Goal: Check status: Check status

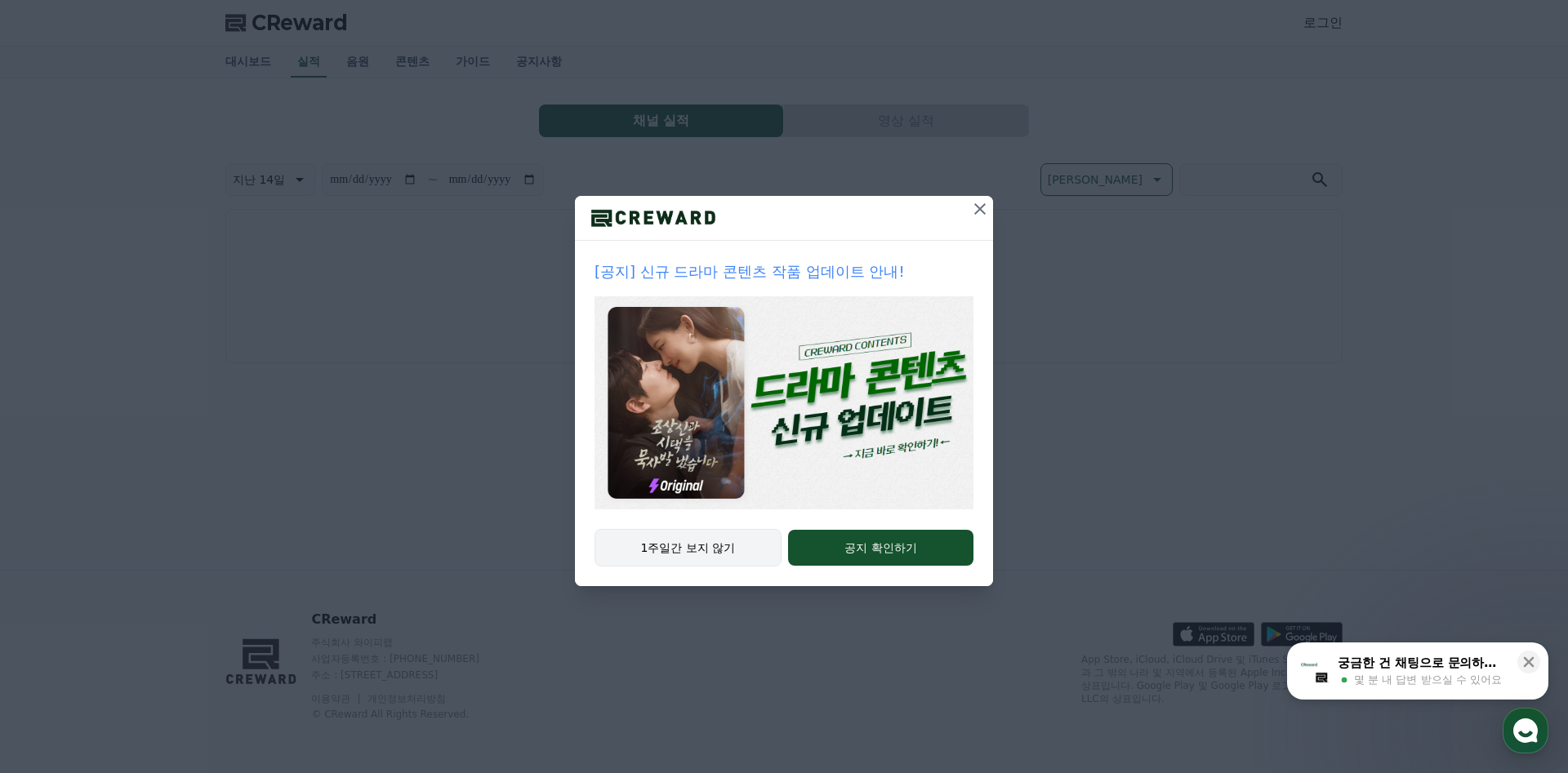
click at [738, 548] on button "1주일간 보지 않기" at bounding box center [688, 547] width 187 height 37
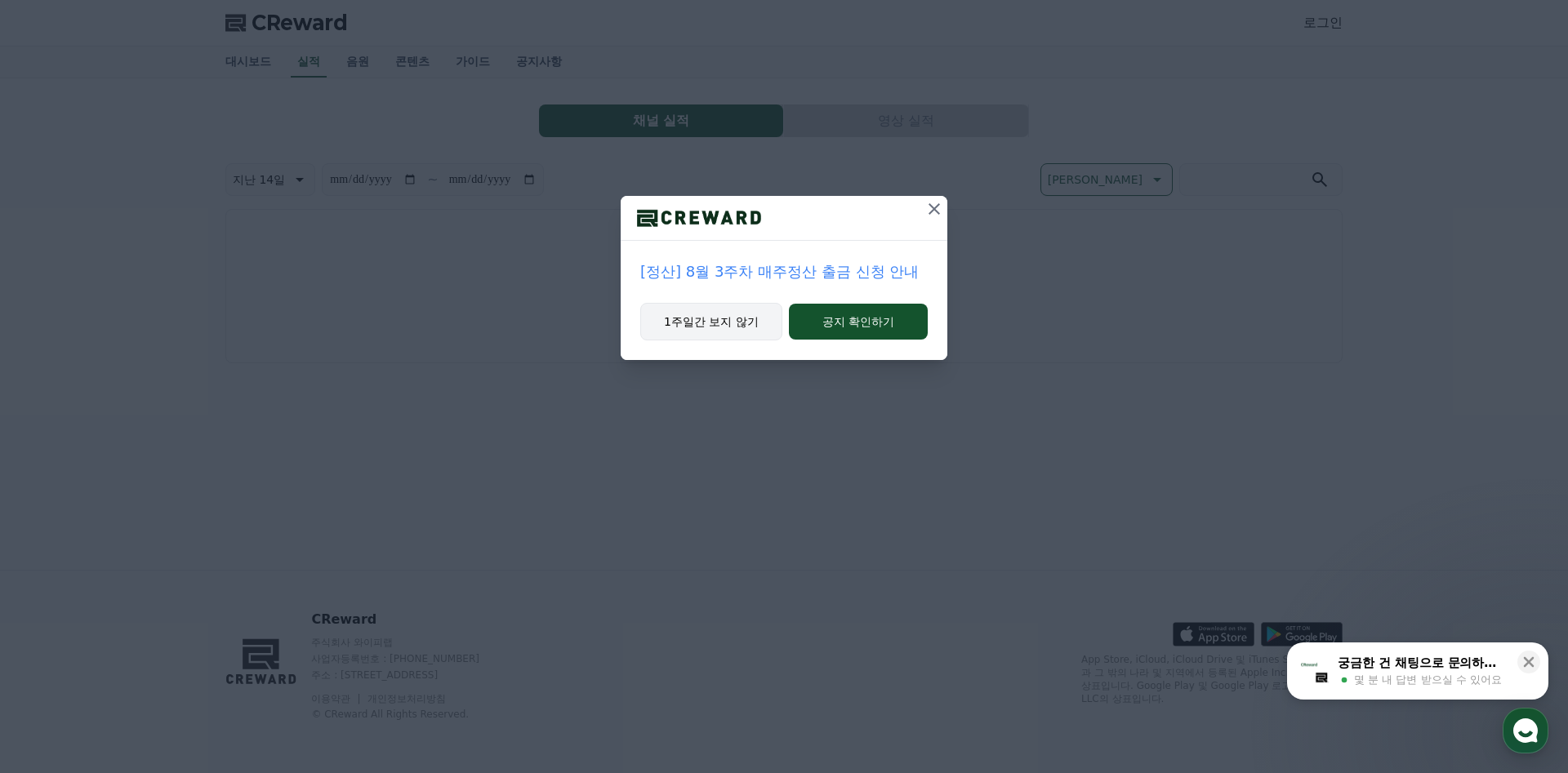
click at [686, 326] on button "1주일간 보지 않기" at bounding box center [711, 321] width 142 height 37
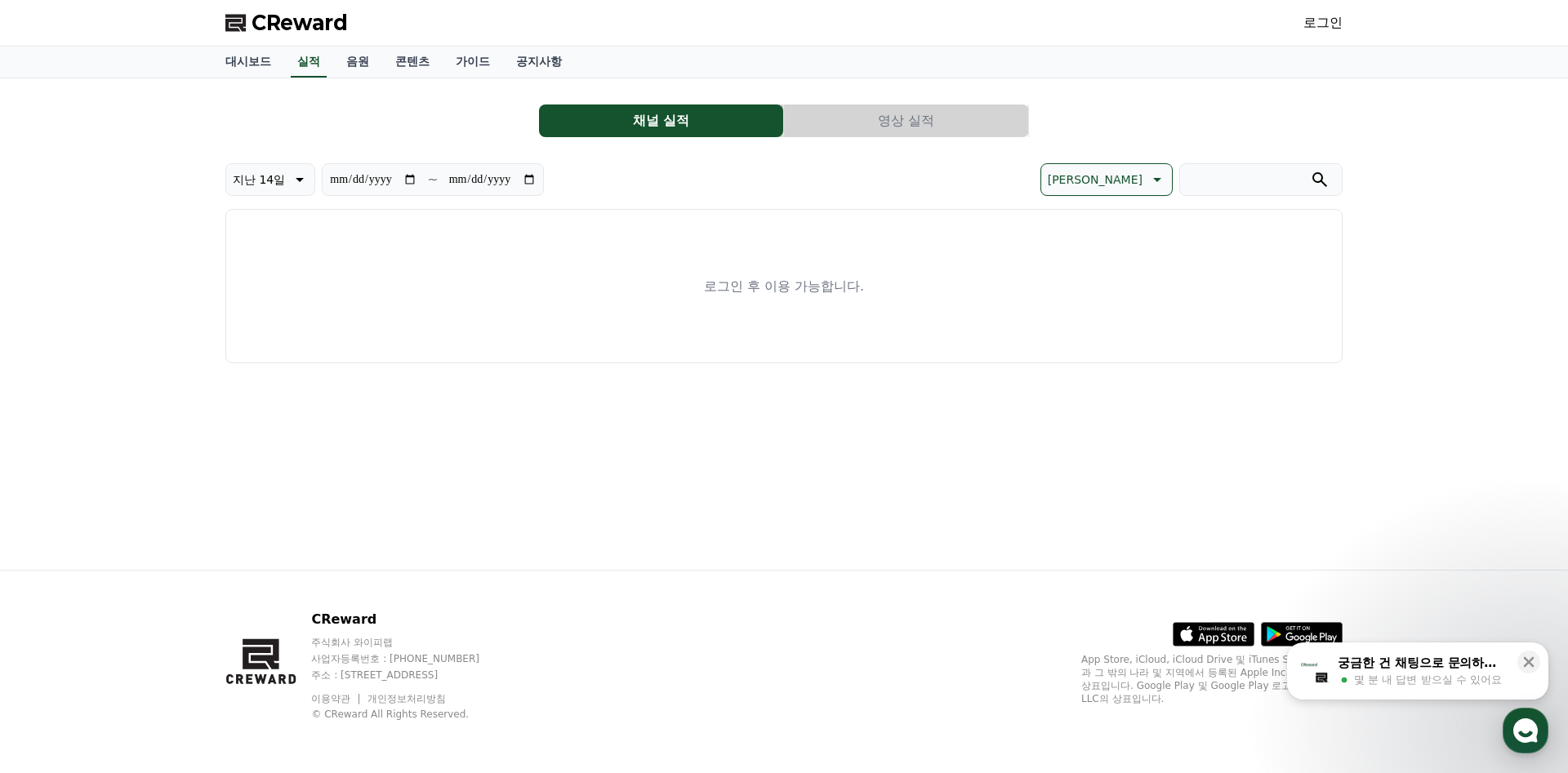
click at [677, 130] on button "채널 실적" at bounding box center [661, 121] width 244 height 33
click at [1311, 22] on link "로그인" at bounding box center [1323, 23] width 39 height 19
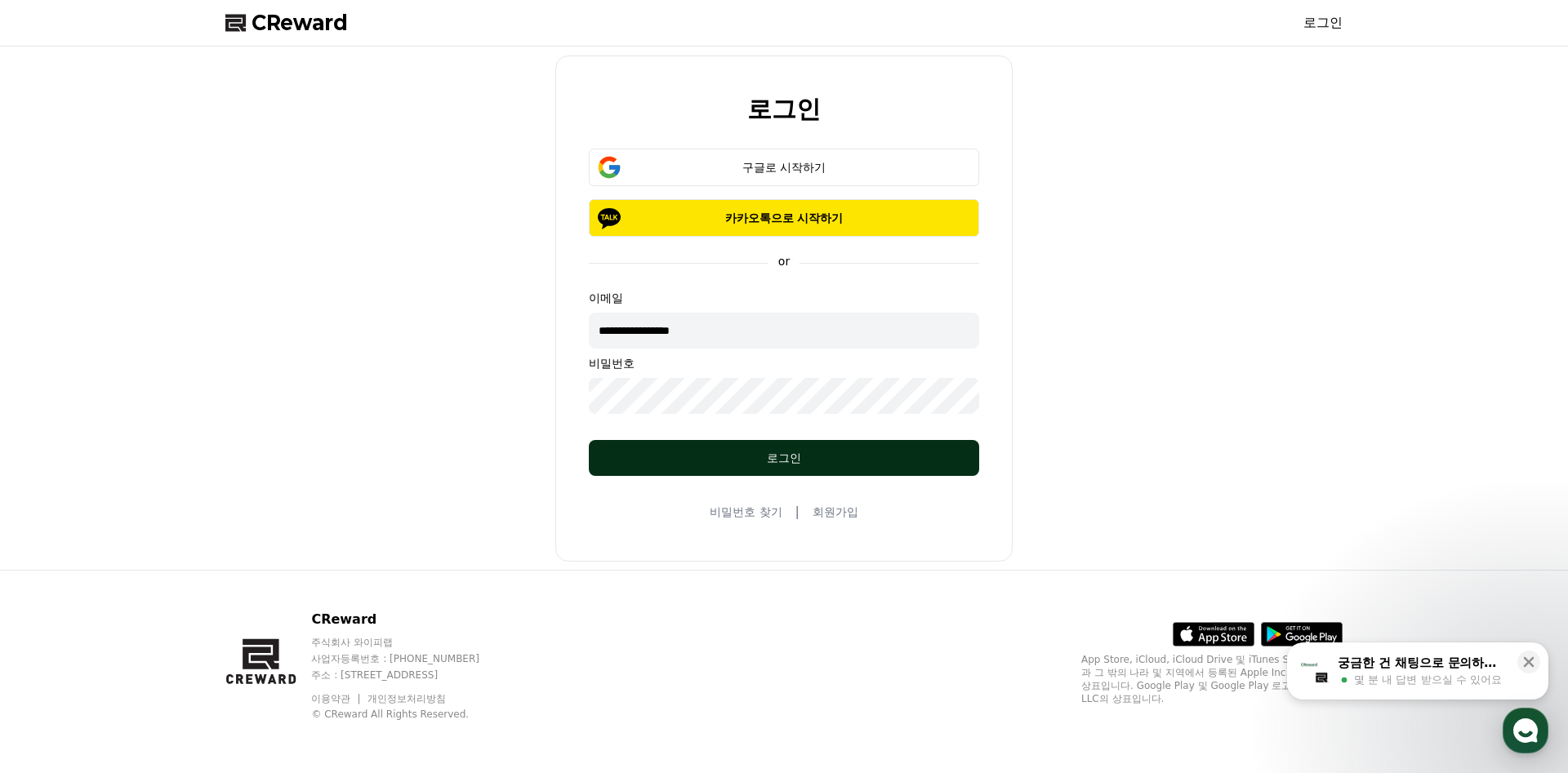
click at [786, 465] on div "로그인" at bounding box center [784, 457] width 325 height 16
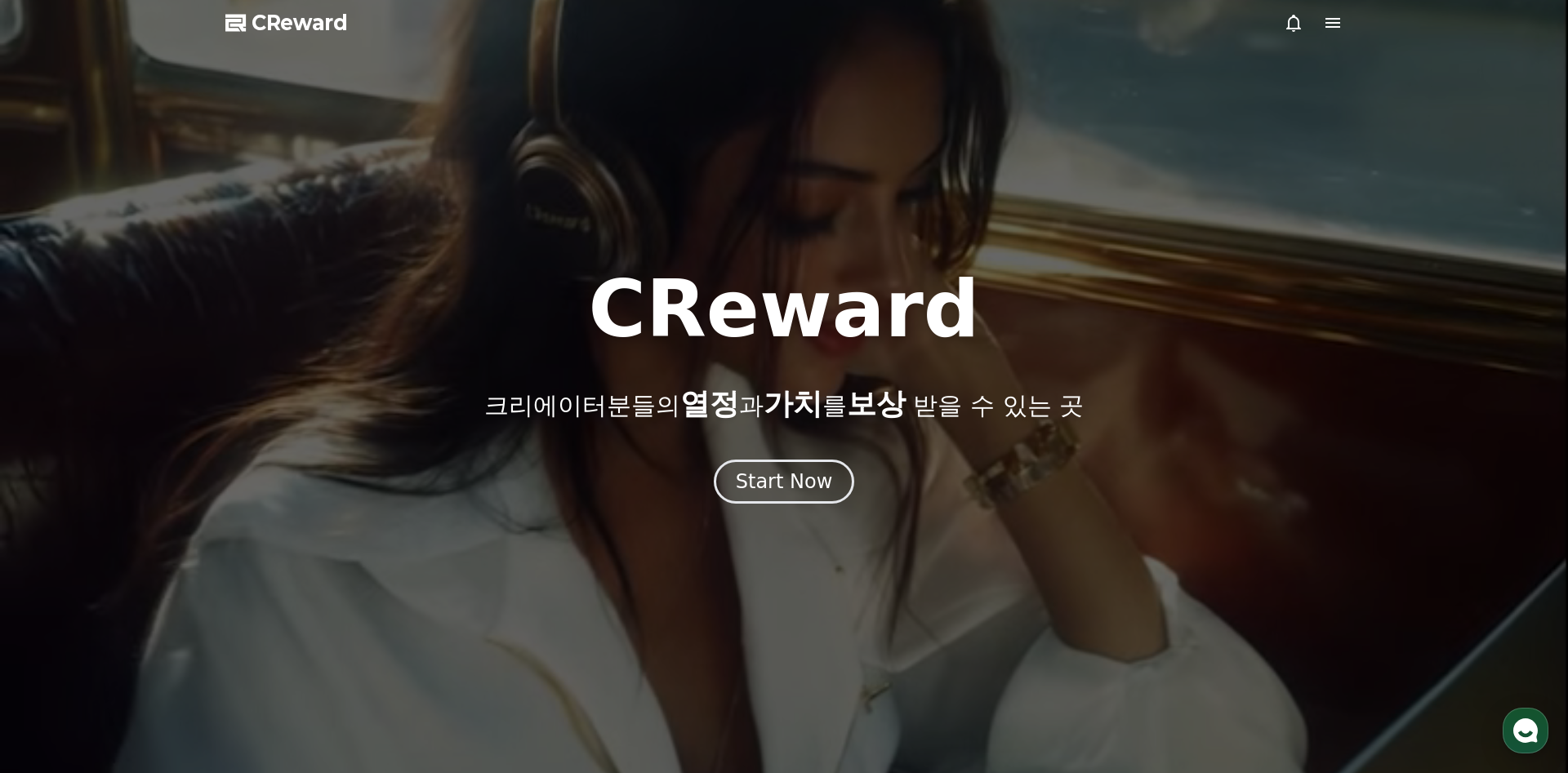
click at [1325, 30] on icon at bounding box center [1333, 23] width 19 height 19
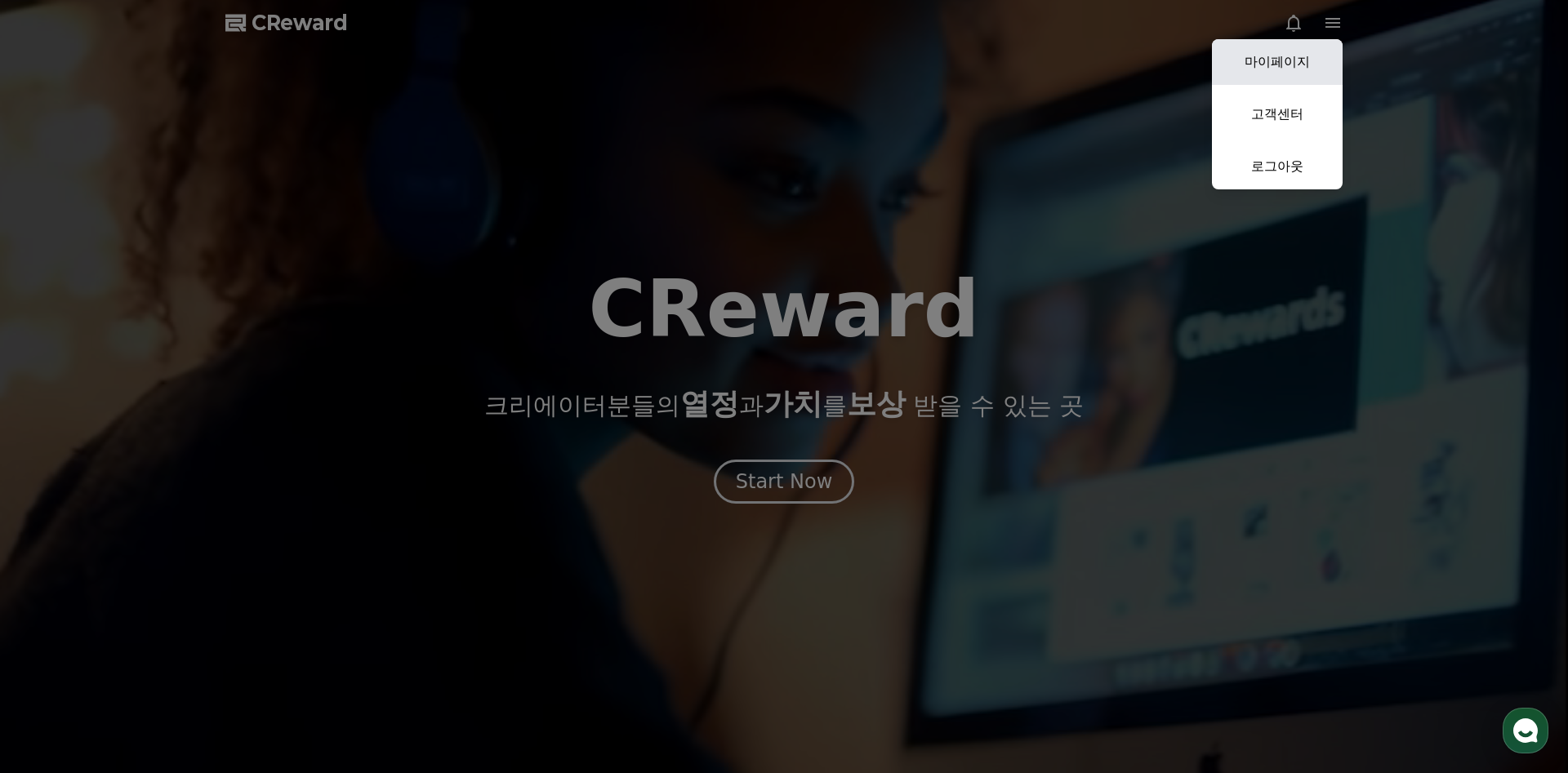
click at [1284, 63] on link "마이페이지" at bounding box center [1277, 62] width 131 height 46
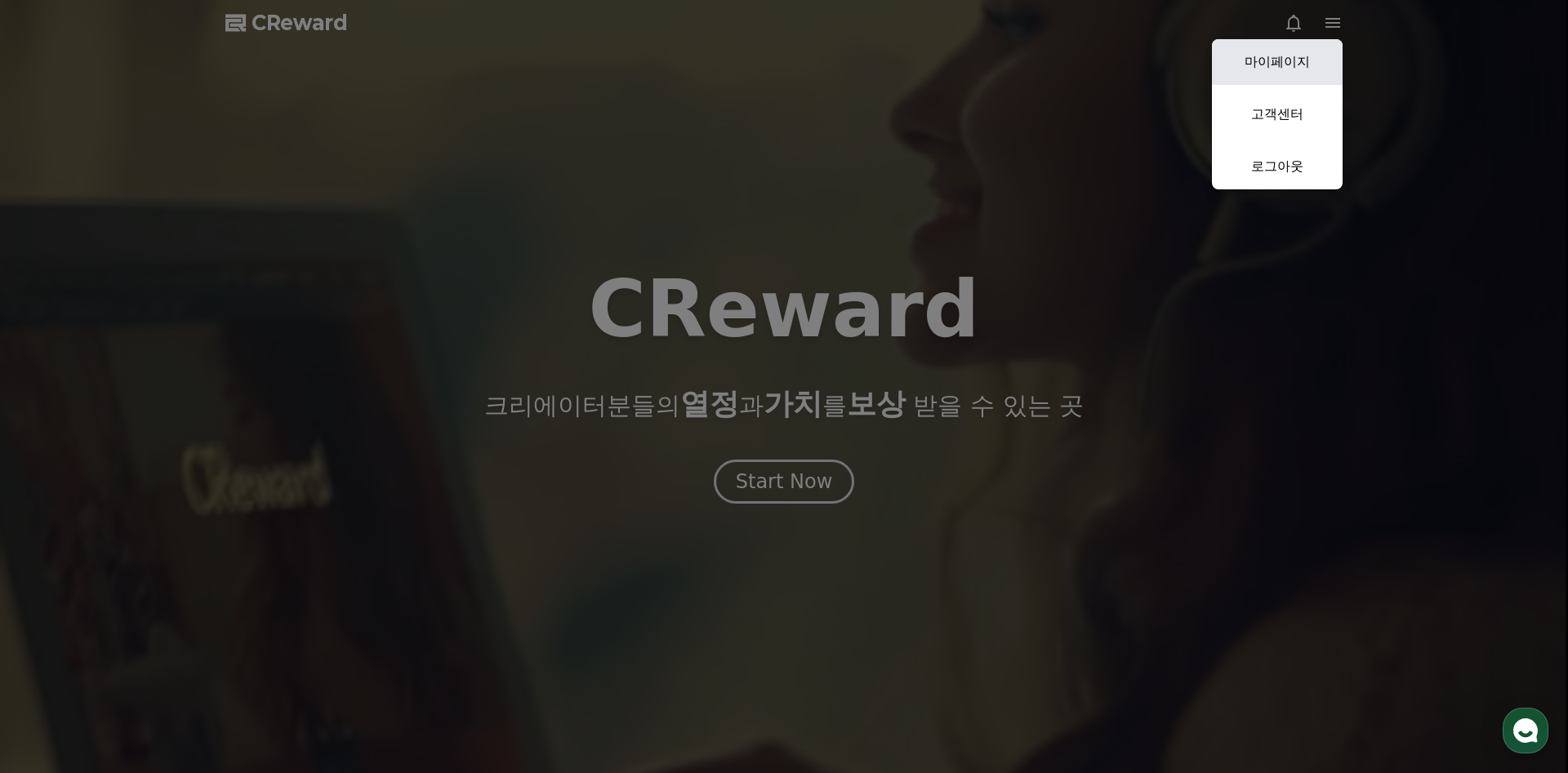
select select "**********"
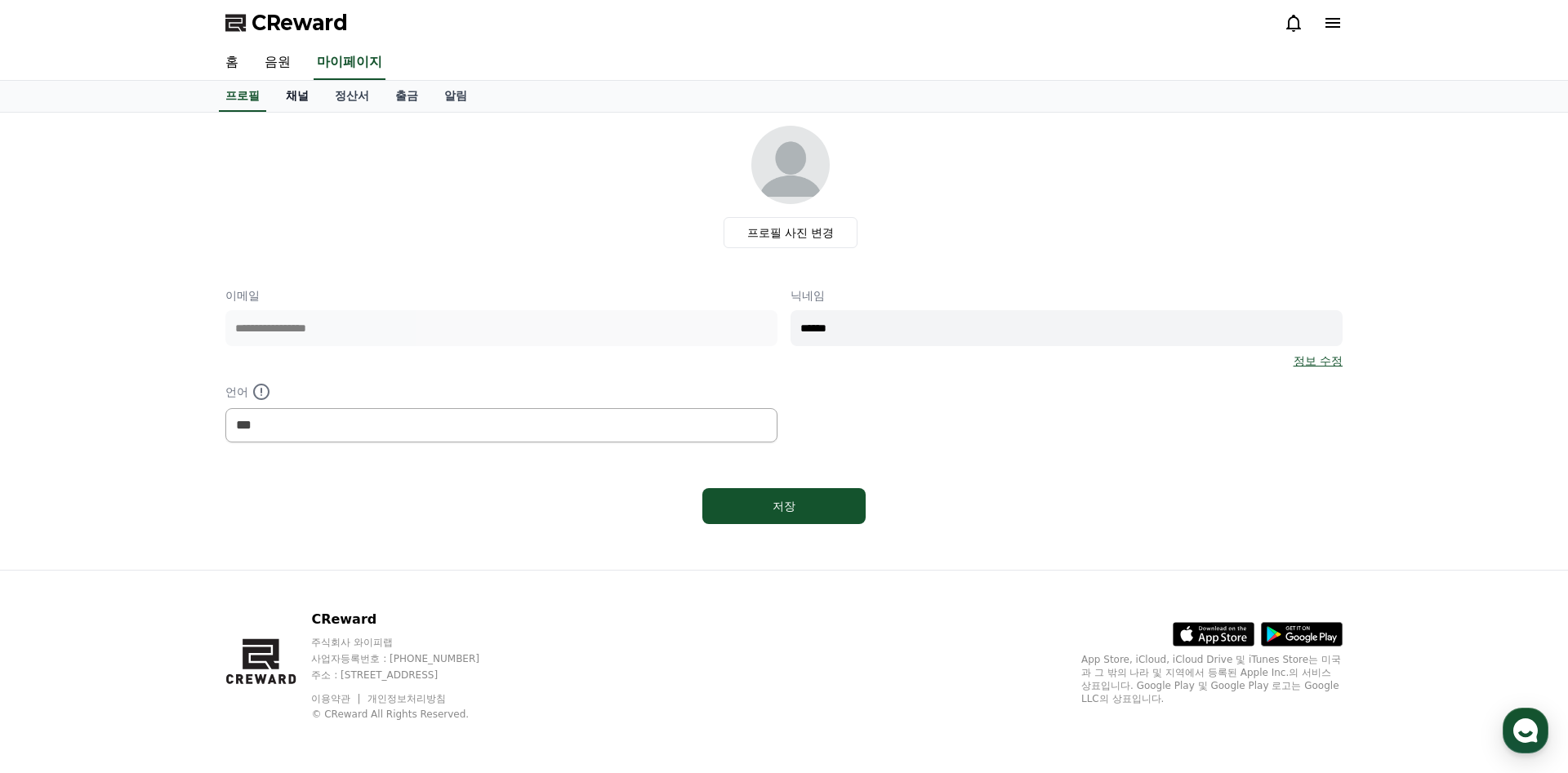
click at [287, 99] on link "채널" at bounding box center [297, 96] width 49 height 31
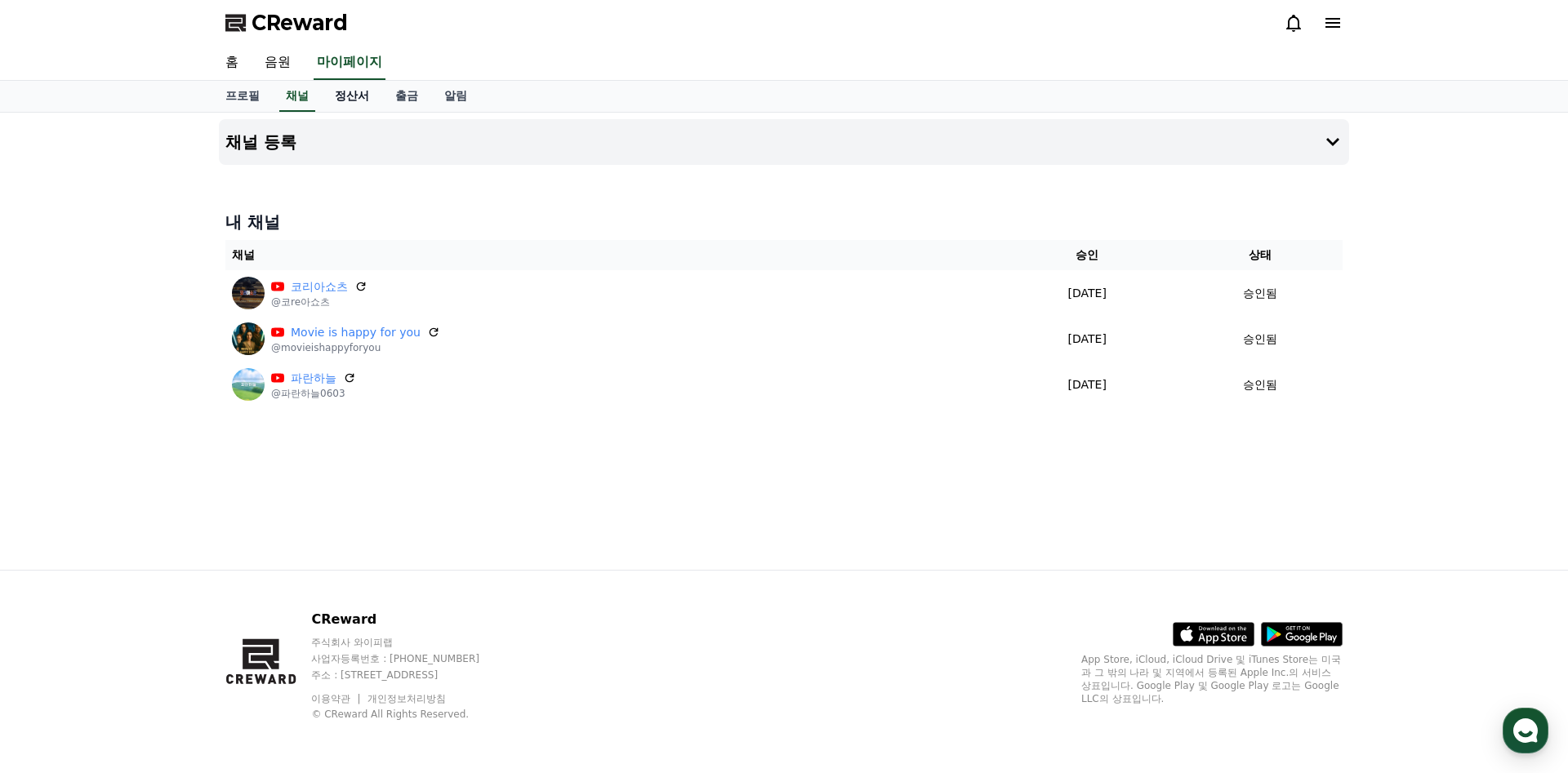
click at [354, 99] on link "정산서" at bounding box center [352, 96] width 61 height 31
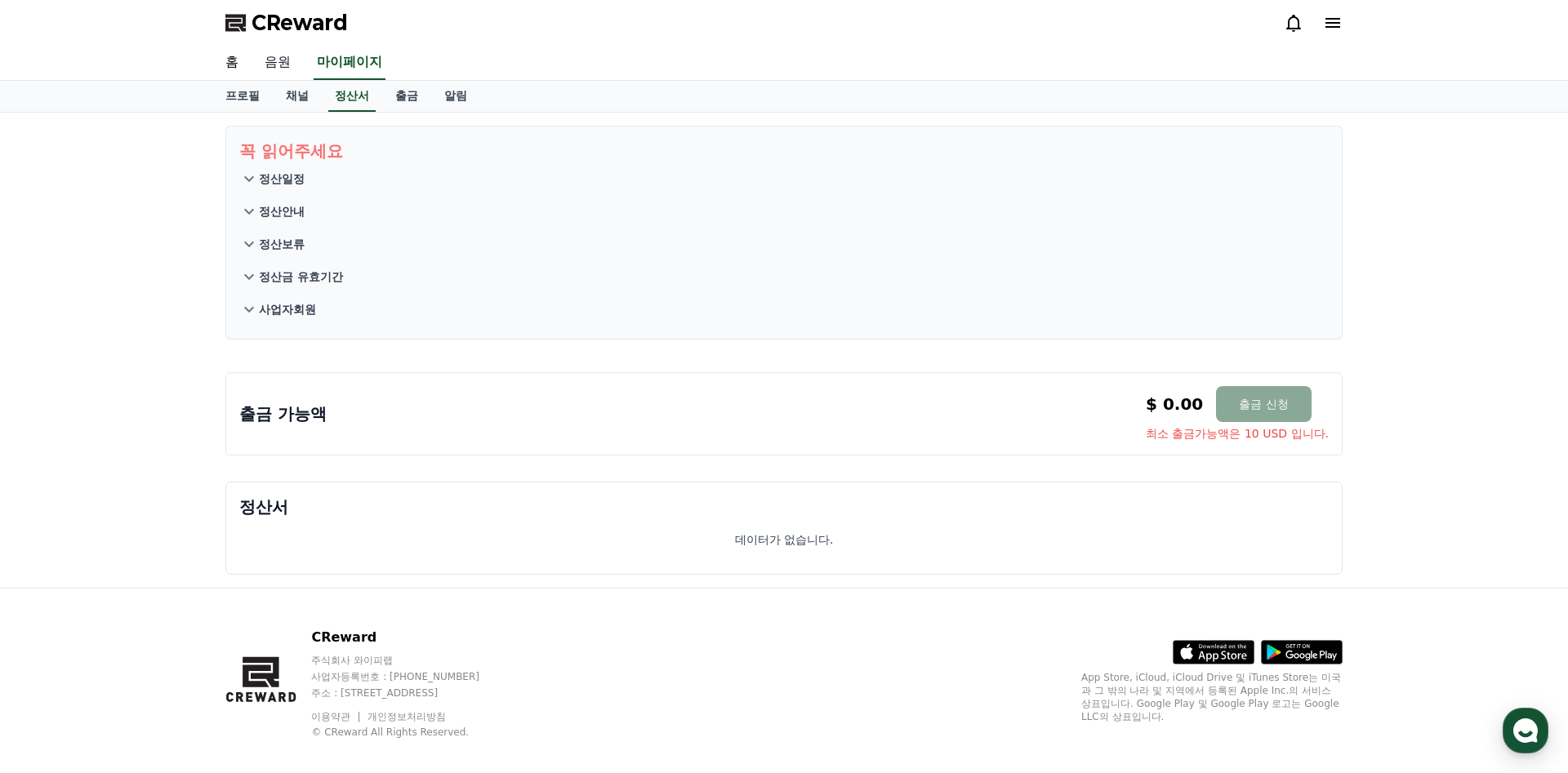
click at [281, 63] on link "음원" at bounding box center [278, 63] width 52 height 35
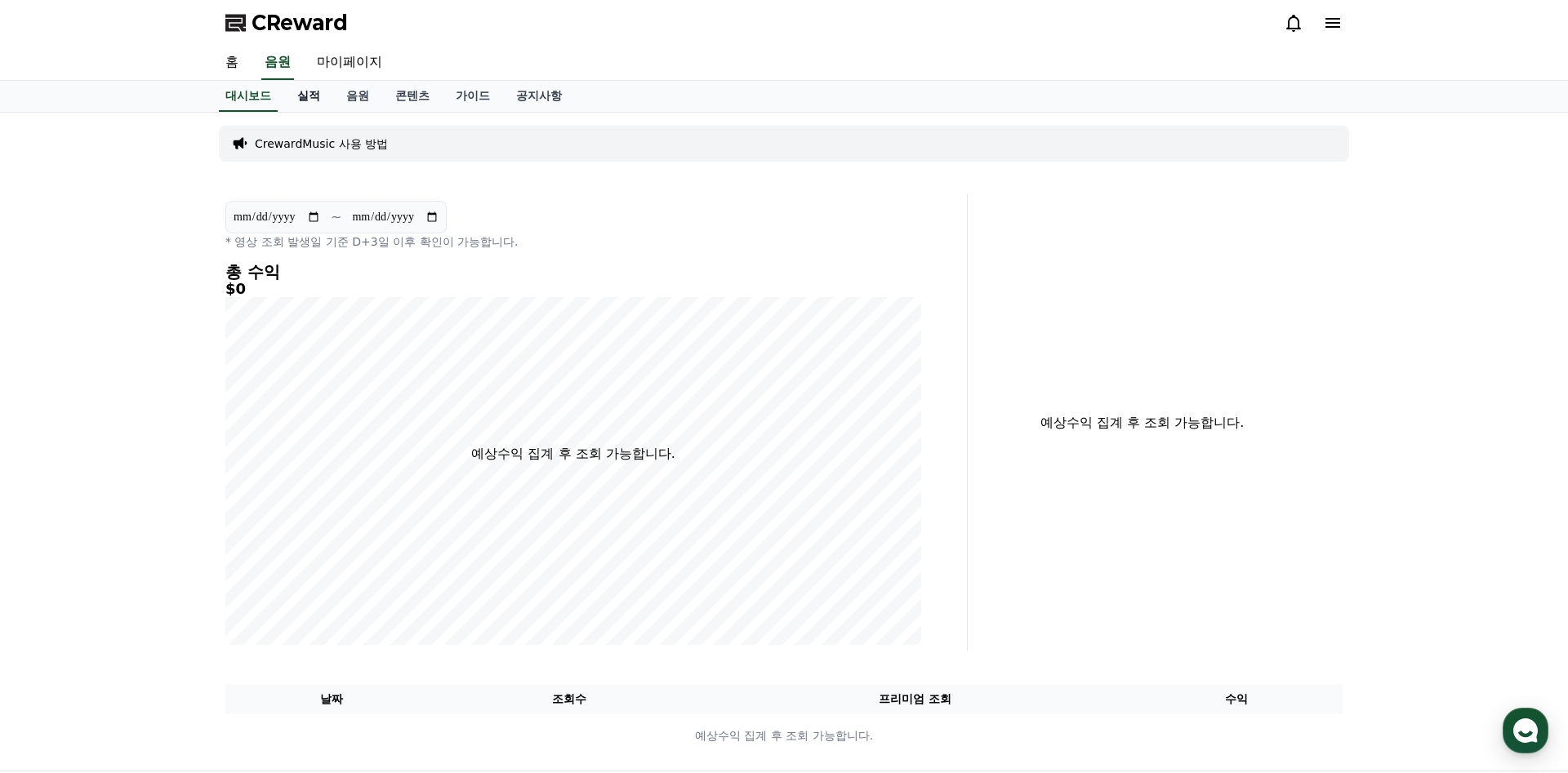
click at [313, 101] on link "실적" at bounding box center [308, 96] width 49 height 31
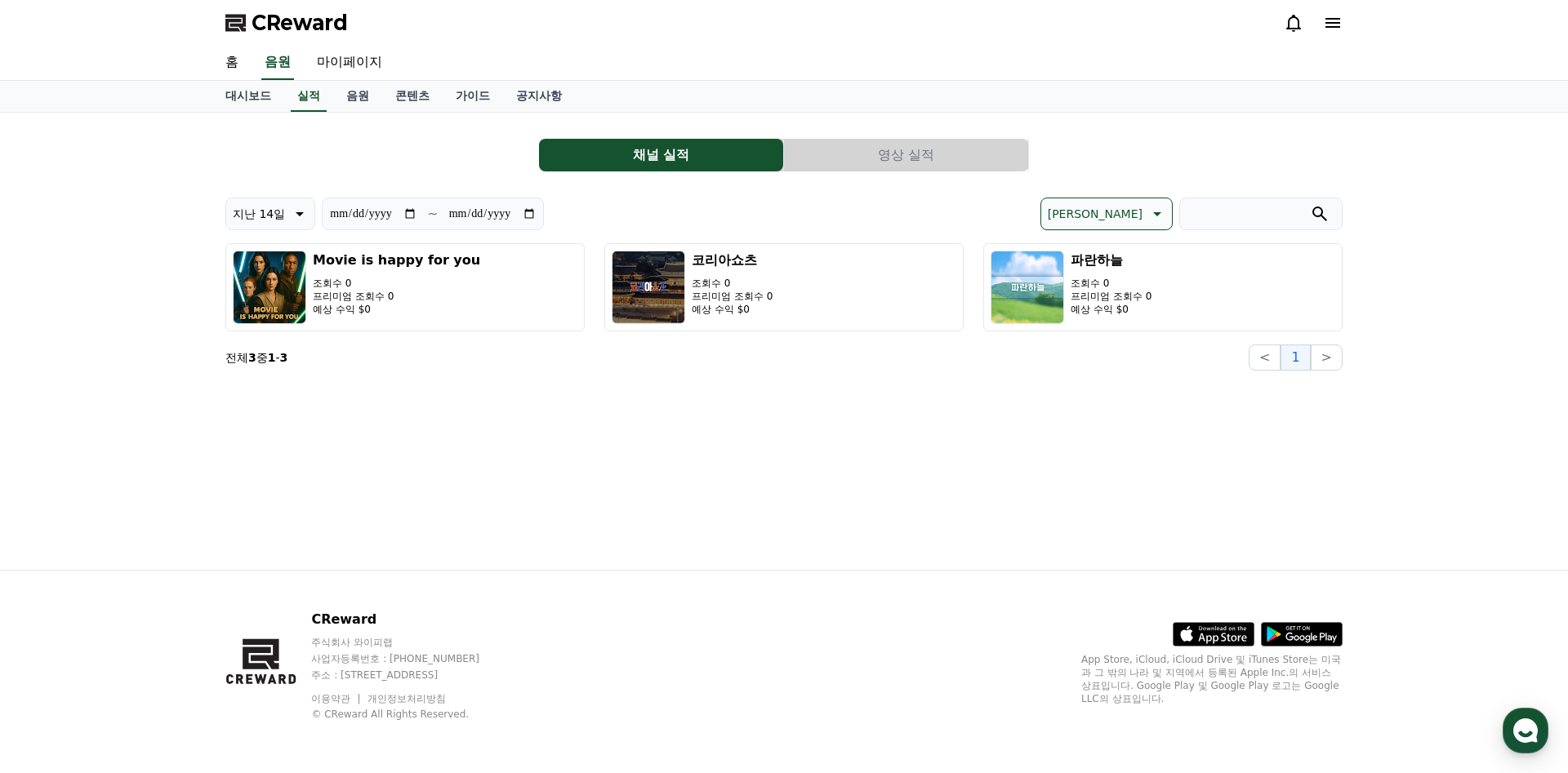
click at [940, 163] on button "영상 실적" at bounding box center [906, 155] width 244 height 33
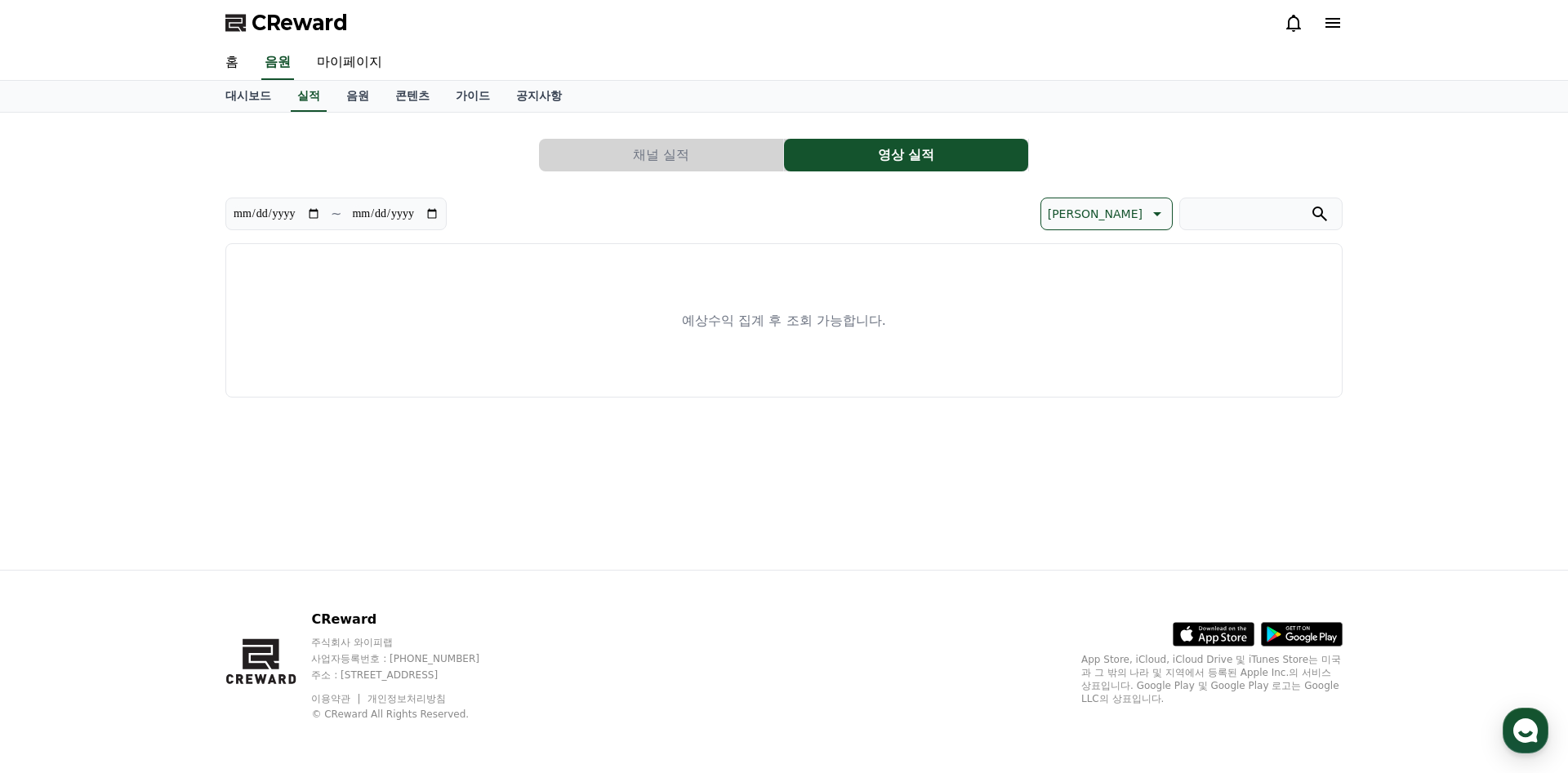
click at [738, 166] on button "채널 실적" at bounding box center [661, 155] width 244 height 33
